Goal: Complete application form

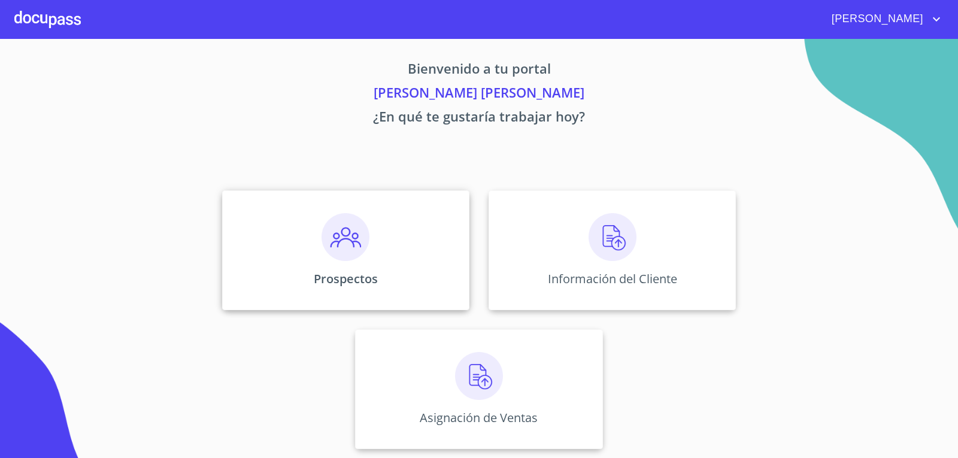
scroll to position [5, 0]
click at [696, 255] on div "Información del Cliente" at bounding box center [612, 250] width 247 height 120
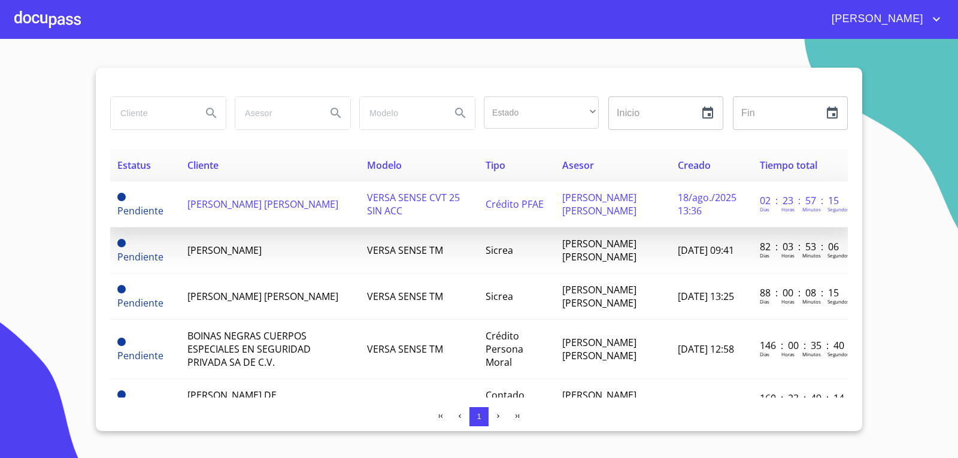
click at [280, 217] on td "[PERSON_NAME] [PERSON_NAME]" at bounding box center [269, 204] width 179 height 46
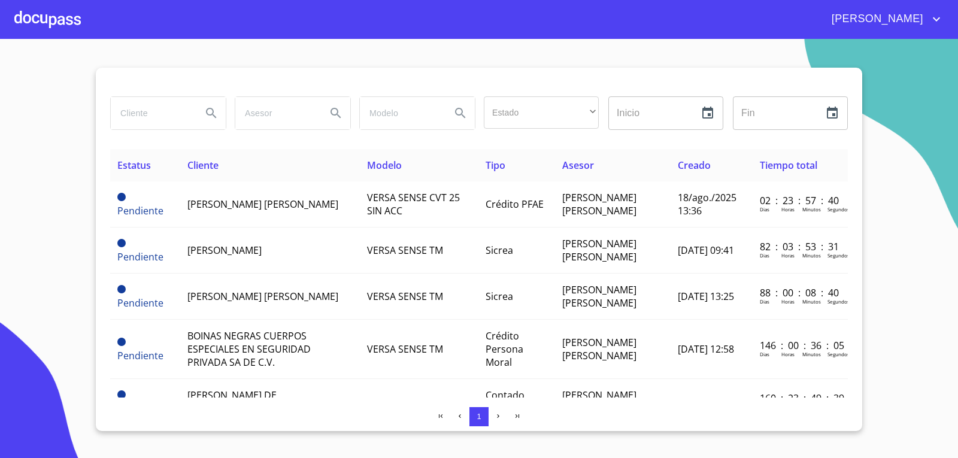
click at [150, 119] on input "search" at bounding box center [151, 113] width 81 height 32
type input "ana"
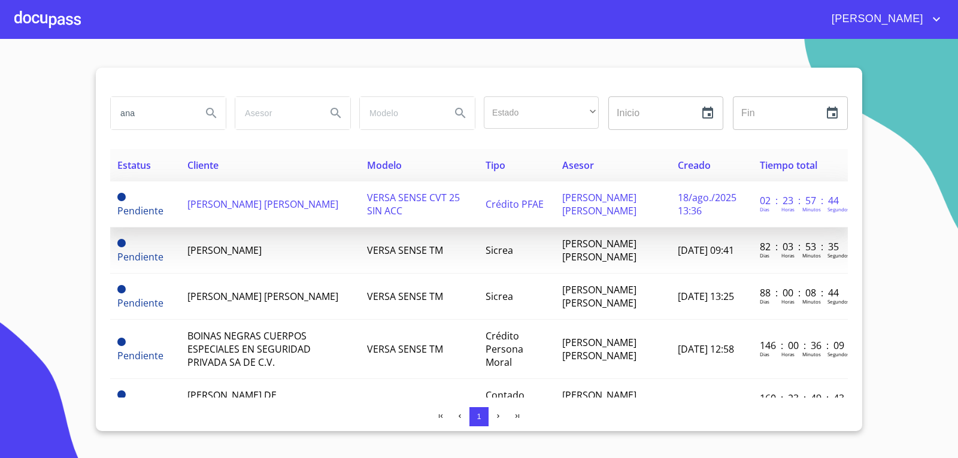
click at [253, 205] on span "[PERSON_NAME] [PERSON_NAME]" at bounding box center [262, 204] width 151 height 13
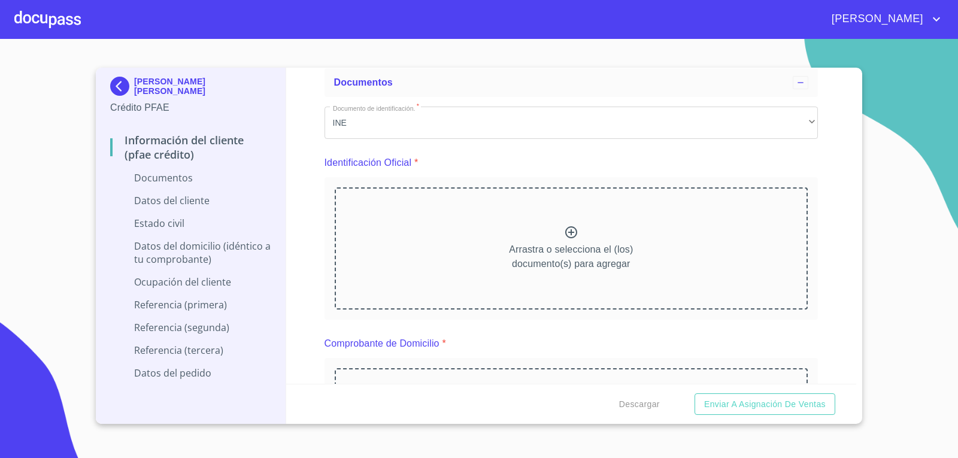
scroll to position [60, 0]
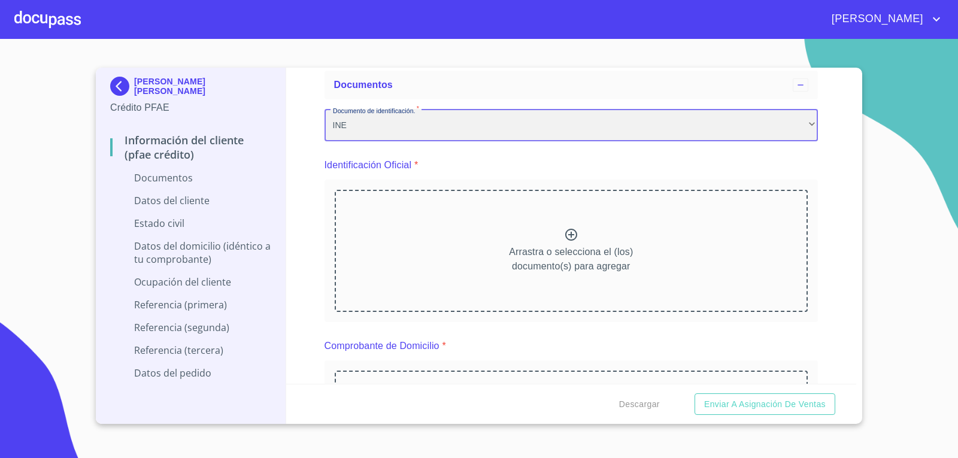
click at [807, 123] on div "INE" at bounding box center [571, 125] width 494 height 32
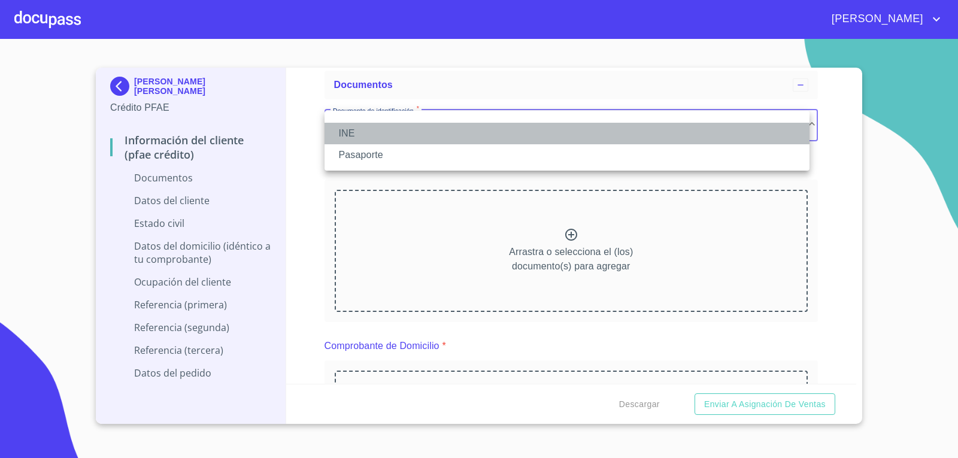
click at [807, 123] on li "INE" at bounding box center [566, 134] width 485 height 22
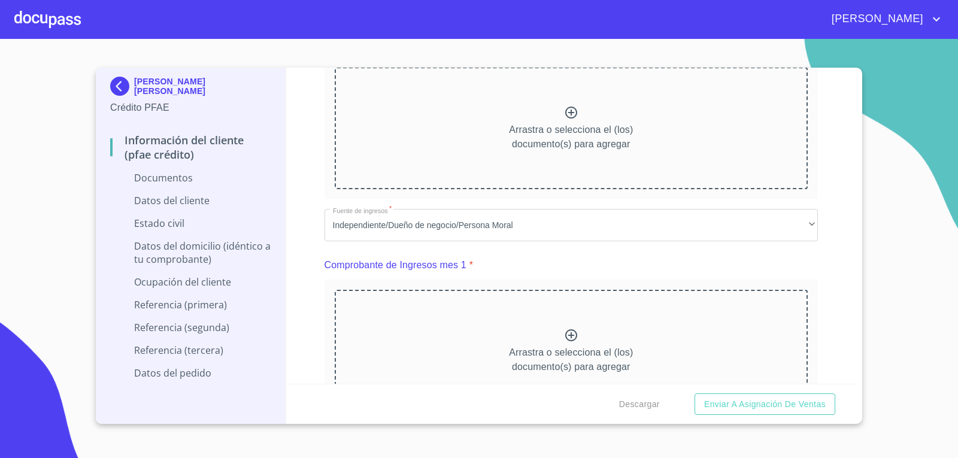
scroll to position [359, 0]
